Goal: Task Accomplishment & Management: Manage account settings

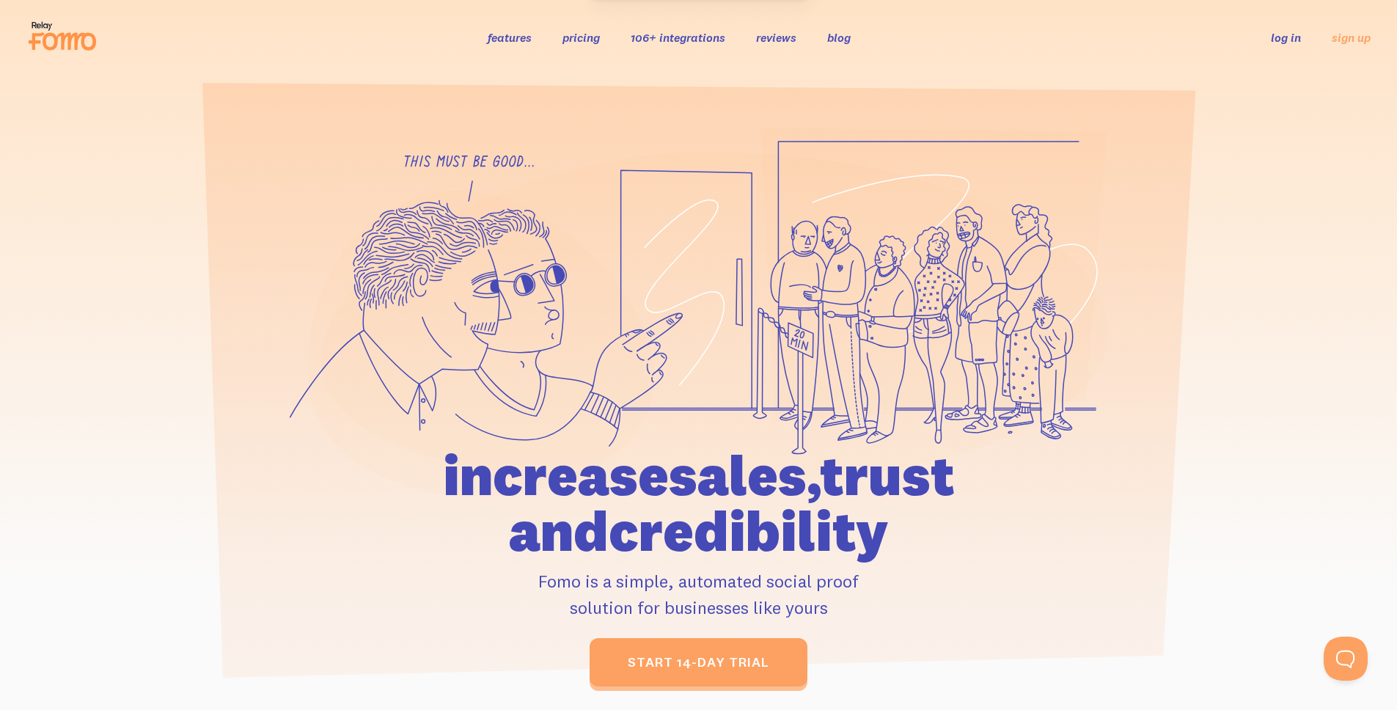
click at [1291, 37] on link "log in" at bounding box center [1286, 37] width 30 height 15
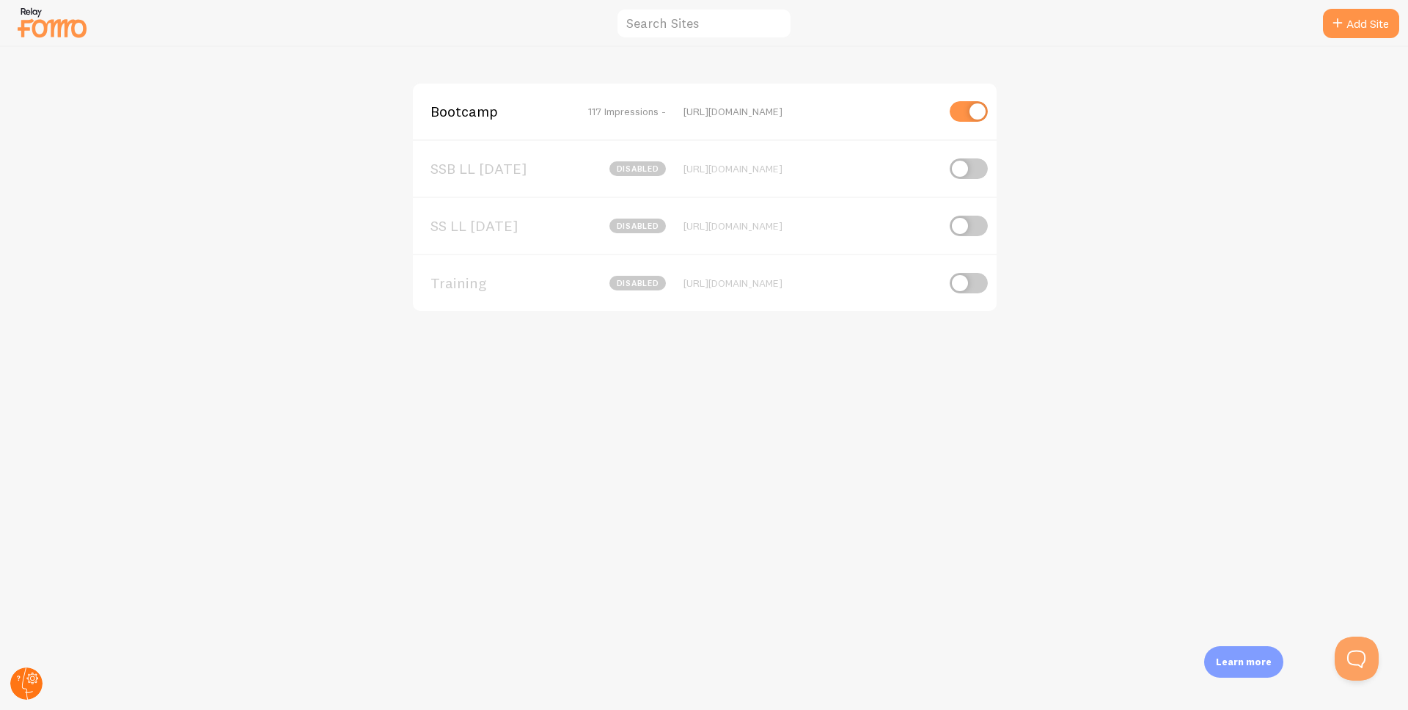
click at [21, 689] on circle at bounding box center [26, 683] width 32 height 32
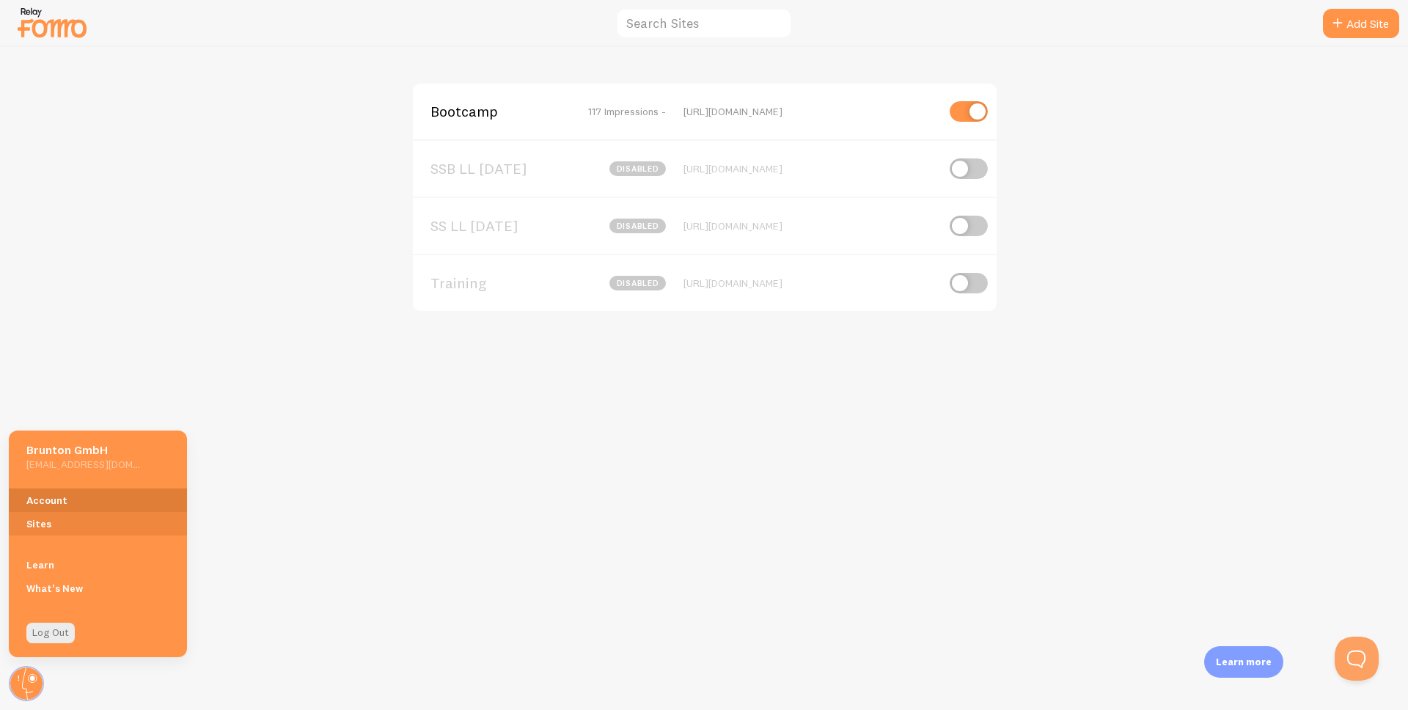
click at [71, 501] on link "Account" at bounding box center [98, 499] width 178 height 23
